Goal: Navigation & Orientation: Find specific page/section

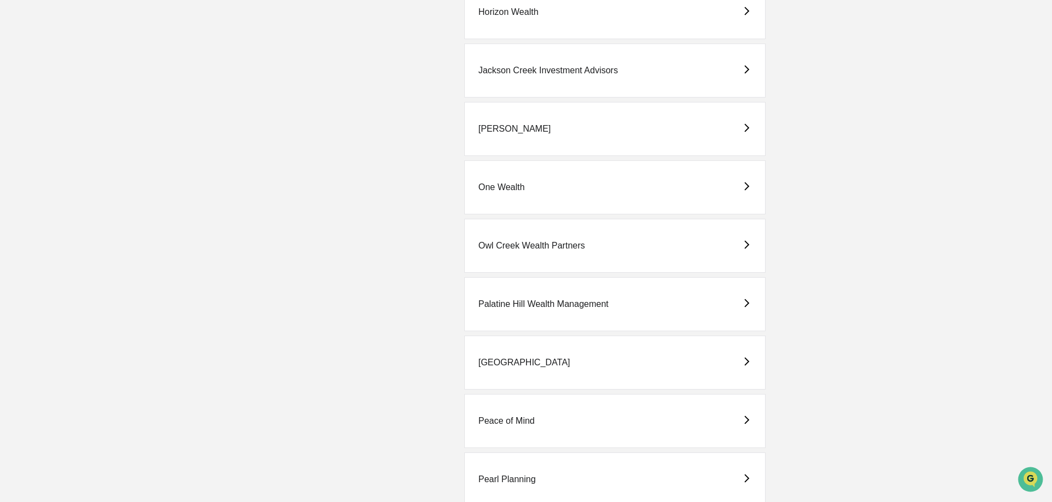
scroll to position [991, 0]
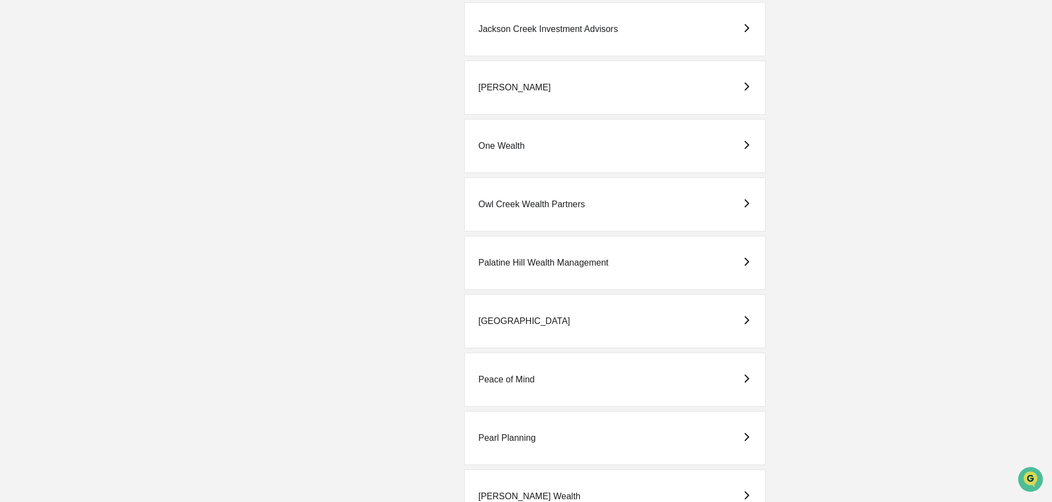
click at [499, 376] on div "Peace of Mind" at bounding box center [506, 380] width 56 height 10
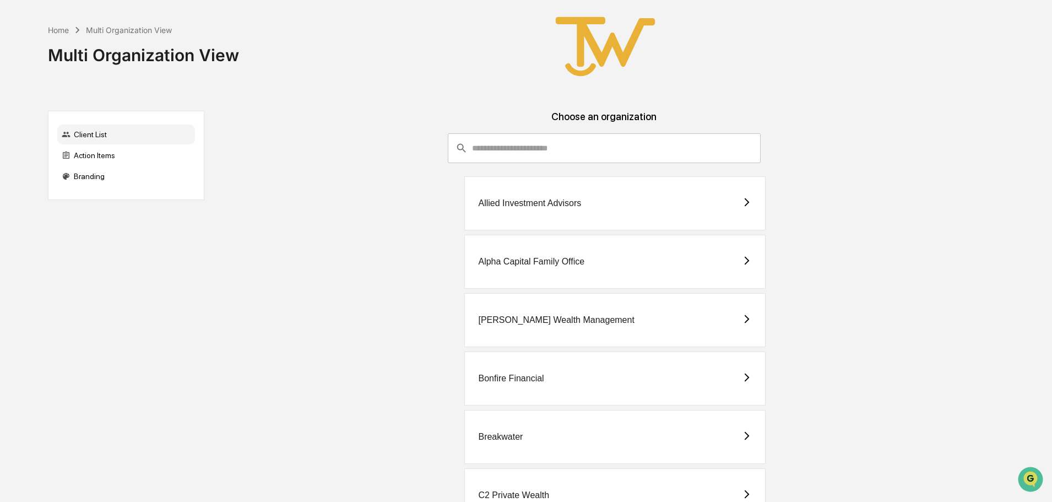
click at [554, 203] on div "Allied Investment Advisors" at bounding box center [529, 203] width 103 height 10
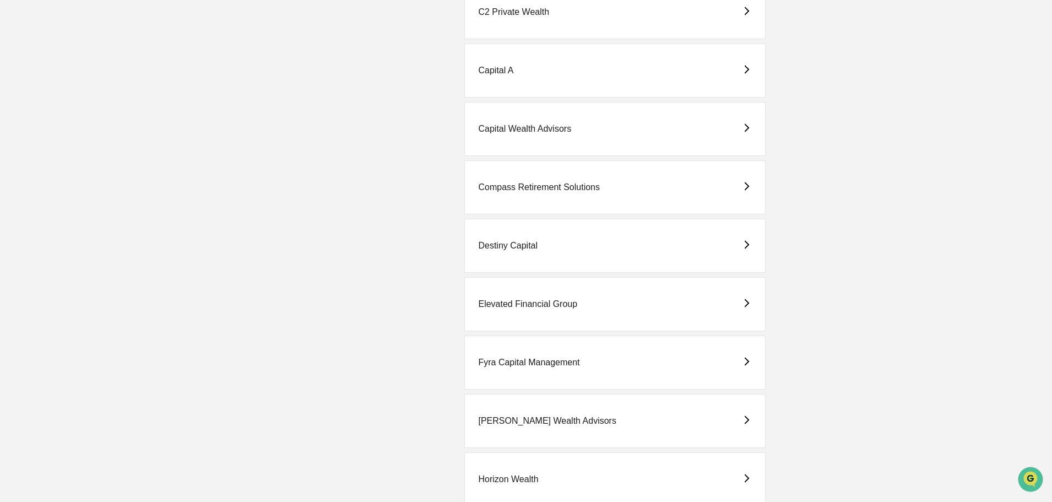
scroll to position [496, 0]
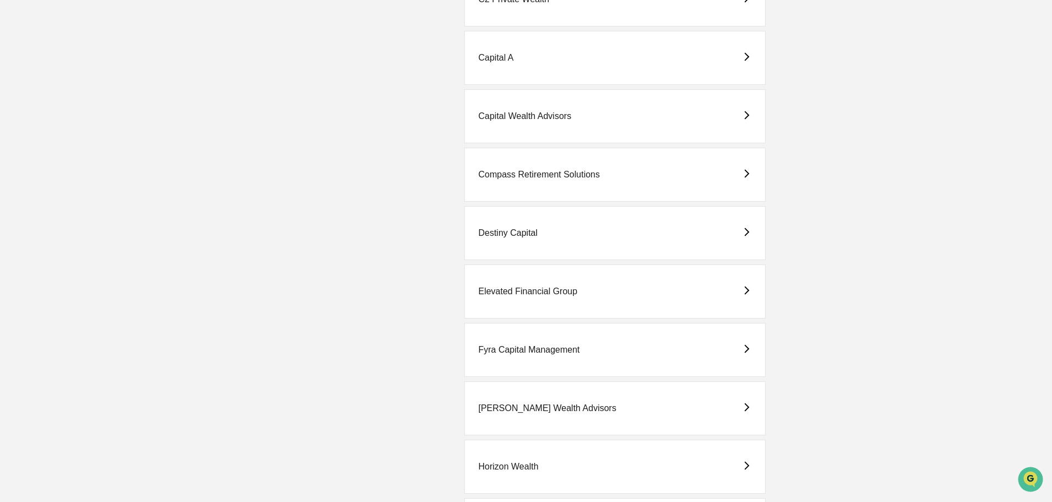
click at [506, 349] on div "Fyra Capital Management" at bounding box center [528, 350] width 101 height 10
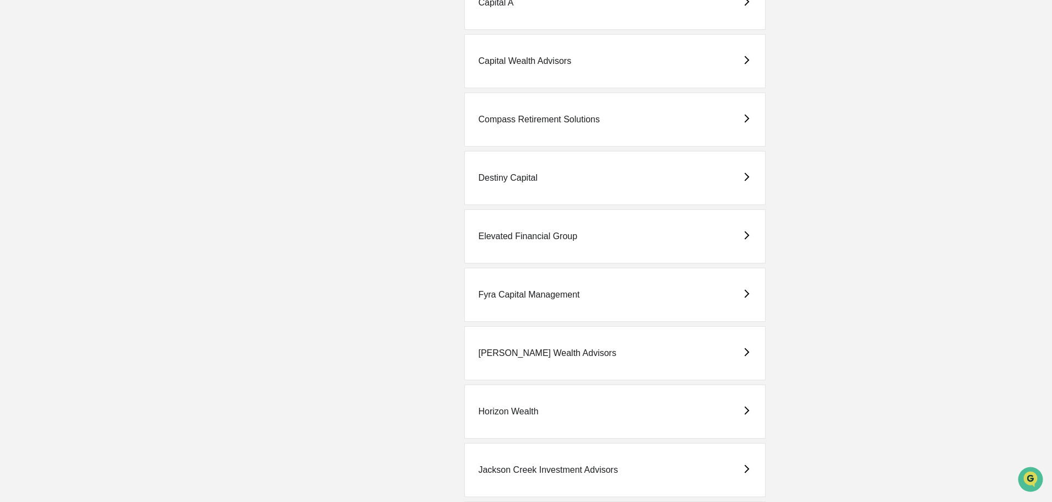
click at [516, 232] on div "Elevated Financial Group" at bounding box center [527, 236] width 99 height 10
